Goal: Transaction & Acquisition: Purchase product/service

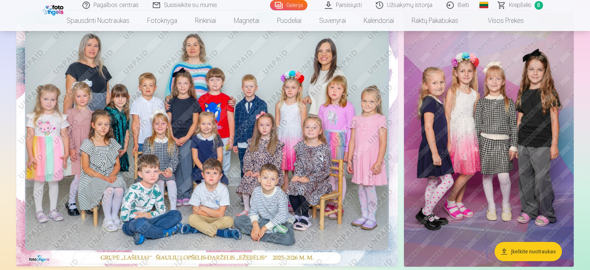
scroll to position [74, 0]
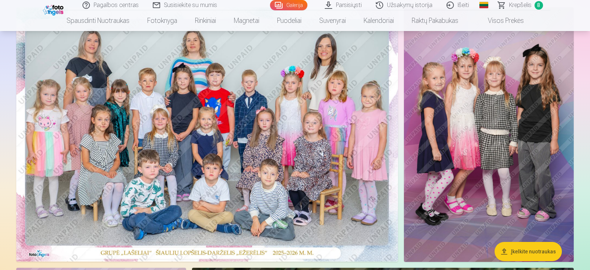
click at [537, 7] on span "8" at bounding box center [538, 5] width 9 height 9
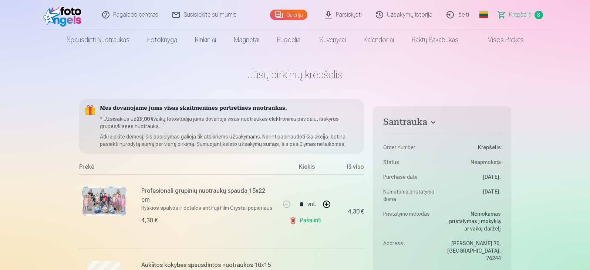
click at [59, 14] on img at bounding box center [64, 15] width 43 height 24
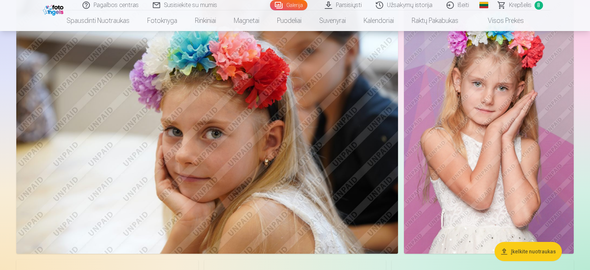
scroll to position [850, 0]
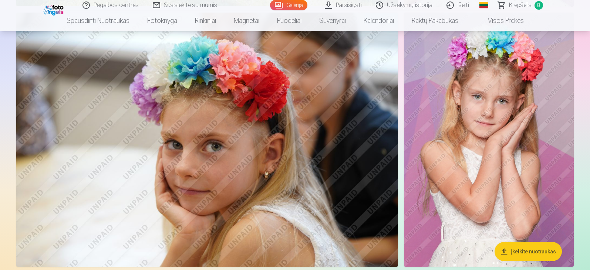
click at [183, 182] on img at bounding box center [206, 140] width 381 height 254
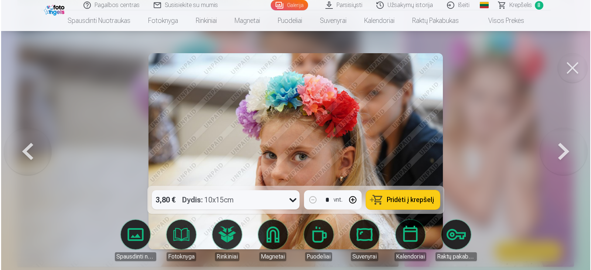
scroll to position [852, 0]
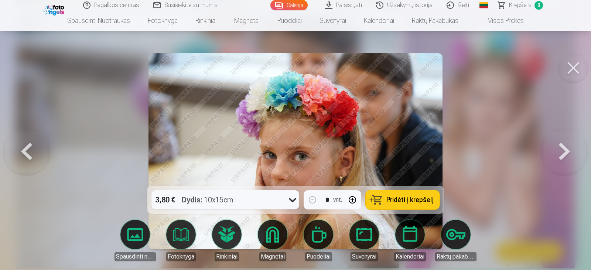
click at [408, 201] on span "Pridėti į krepšelį" at bounding box center [410, 200] width 47 height 7
click at [502, 2] on link "Krepšelis 9" at bounding box center [521, 5] width 59 height 10
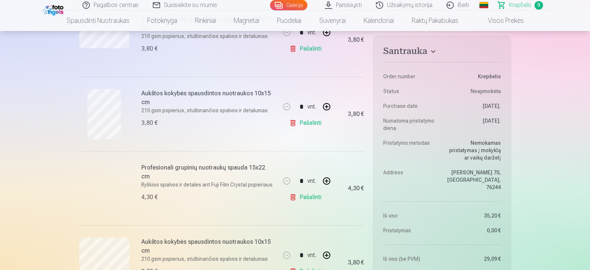
scroll to position [554, 0]
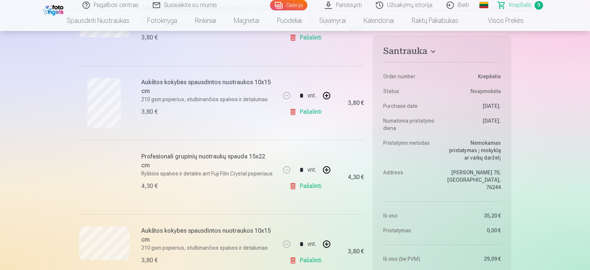
drag, startPoint x: 201, startPoint y: 93, endPoint x: 18, endPoint y: 136, distance: 187.7
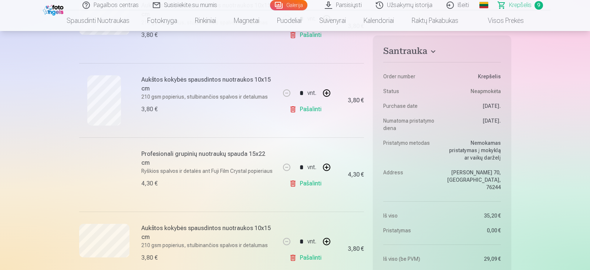
scroll to position [665, 0]
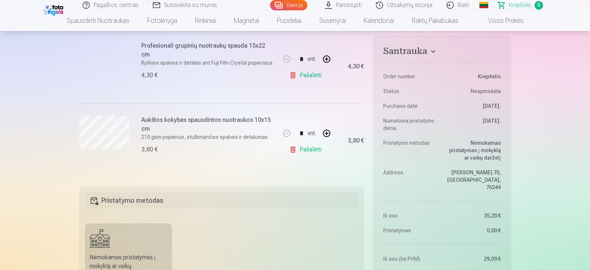
click at [298, 150] on link "Pašalinti" at bounding box center [306, 149] width 35 height 15
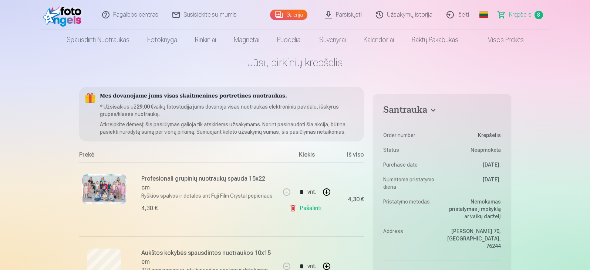
scroll to position [0, 0]
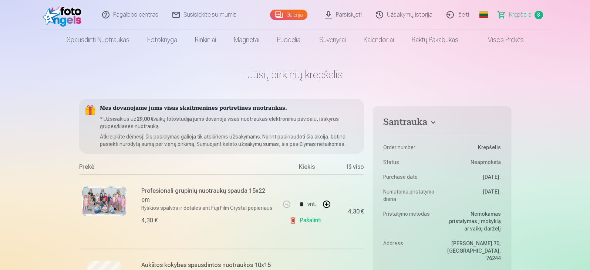
click at [73, 14] on img at bounding box center [64, 15] width 43 height 24
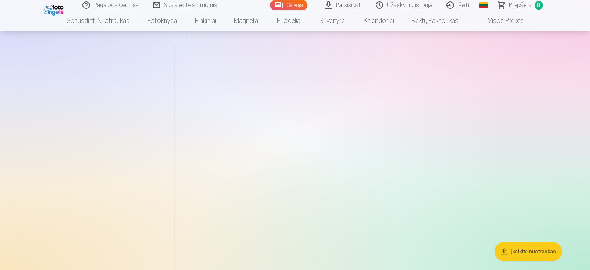
scroll to position [6543, 0]
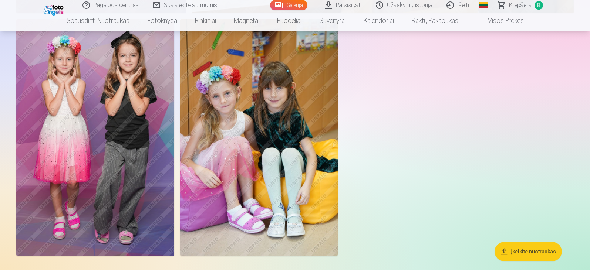
click at [100, 173] on img at bounding box center [95, 137] width 158 height 237
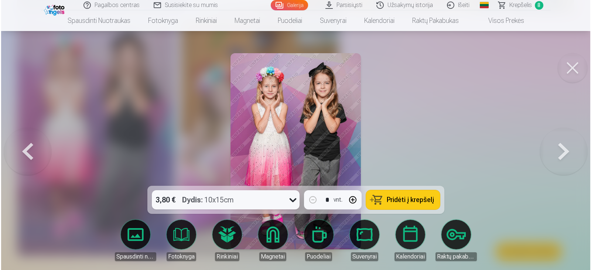
scroll to position [6563, 0]
click at [425, 200] on span "Pridėti į krepšelį" at bounding box center [410, 200] width 47 height 7
click at [59, 7] on img at bounding box center [55, 9] width 23 height 13
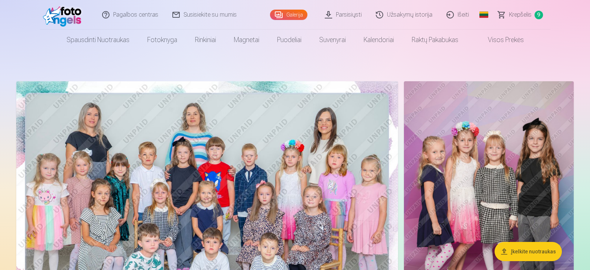
click at [292, 13] on link "Galerija" at bounding box center [288, 15] width 37 height 10
click at [282, 13] on link "Galerija" at bounding box center [288, 15] width 37 height 10
click at [301, 14] on link "Galerija" at bounding box center [288, 15] width 37 height 10
click at [502, 40] on link "Visos prekės" at bounding box center [499, 40] width 65 height 21
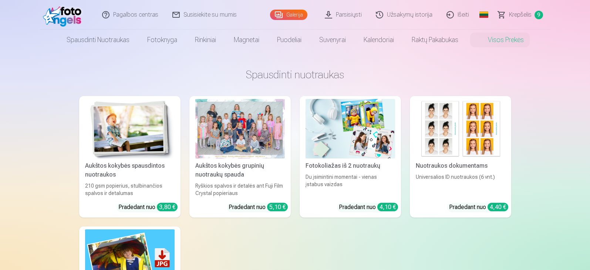
click at [286, 15] on link "Galerija" at bounding box center [288, 15] width 37 height 10
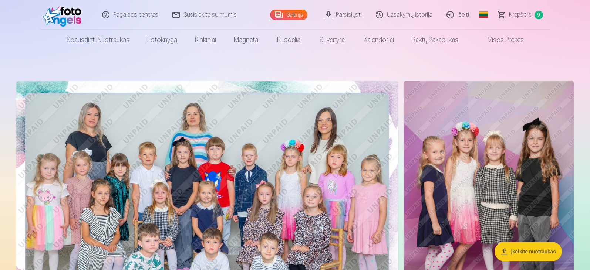
click at [286, 15] on link "Galerija" at bounding box center [288, 15] width 37 height 10
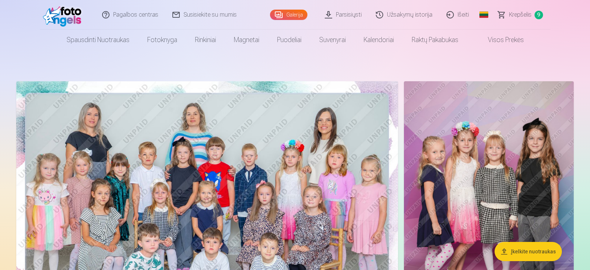
click at [286, 18] on link "Galerija" at bounding box center [288, 15] width 37 height 10
click at [347, 17] on link "Parsisiųsti" at bounding box center [343, 15] width 51 height 30
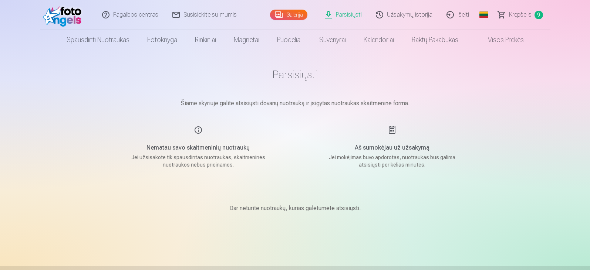
click at [71, 16] on img at bounding box center [64, 15] width 43 height 24
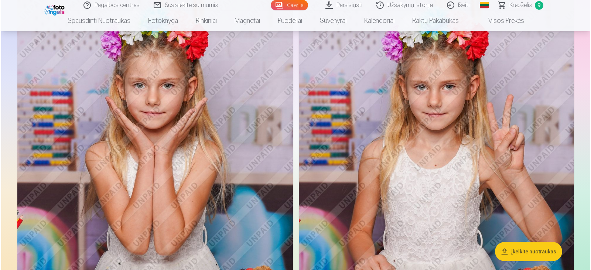
scroll to position [1996, 0]
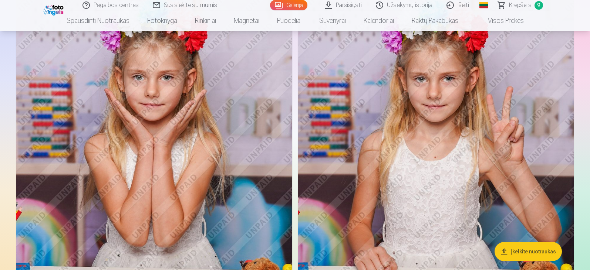
click at [216, 168] on img at bounding box center [154, 152] width 276 height 414
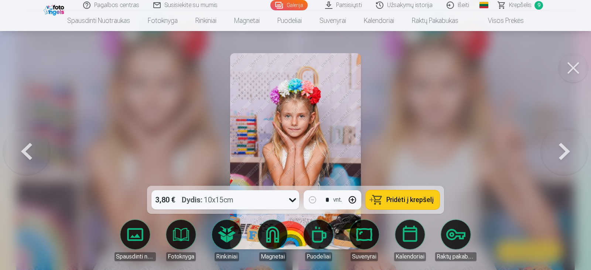
click at [568, 68] on button at bounding box center [574, 68] width 30 height 30
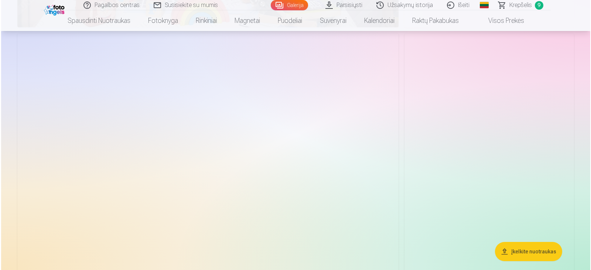
scroll to position [3764, 0]
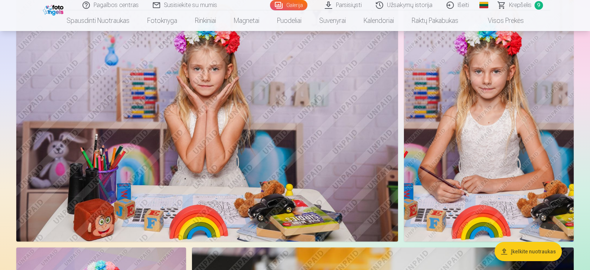
click at [282, 131] on img at bounding box center [206, 114] width 381 height 254
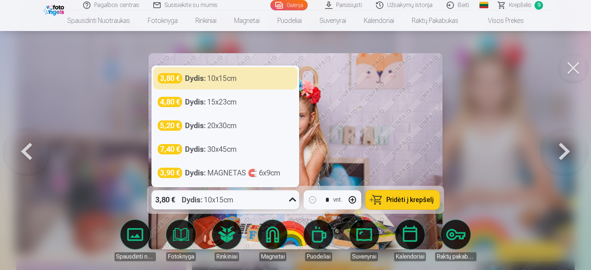
click at [269, 196] on div "3,80 € Dydis : 10x15cm" at bounding box center [219, 199] width 134 height 19
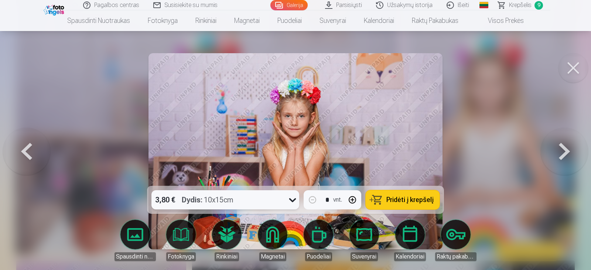
click at [210, 200] on div "Dydis : 10x15cm" at bounding box center [208, 199] width 52 height 19
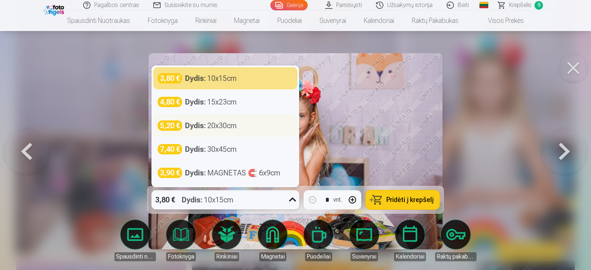
click at [196, 130] on strong "Dydis :" at bounding box center [195, 126] width 21 height 10
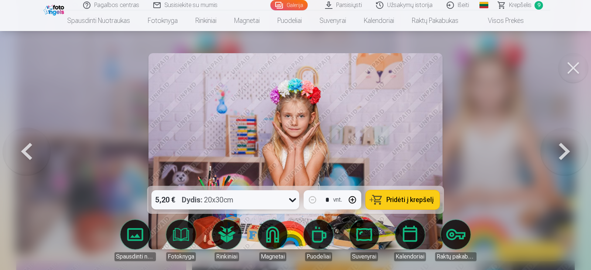
click at [405, 201] on span "Pridėti į krepšelį" at bounding box center [410, 200] width 47 height 7
